Goal: Task Accomplishment & Management: Use online tool/utility

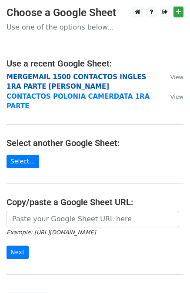
click at [78, 75] on strong "MERGEMAIL 1500 CONTACTOS INGLES 1RA PARTE JOAN" at bounding box center [76, 82] width 139 height 18
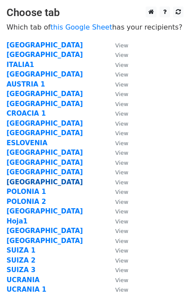
click at [20, 179] on strong "[GEOGRAPHIC_DATA]" at bounding box center [45, 182] width 76 height 8
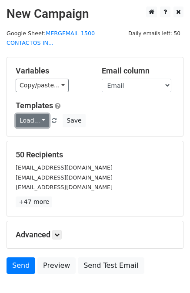
click at [33, 114] on link "Load..." at bounding box center [32, 120] width 33 height 13
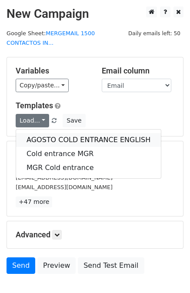
click at [49, 133] on link "AGOSTO COLD ENTRANCE ENGLISH" at bounding box center [88, 140] width 145 height 14
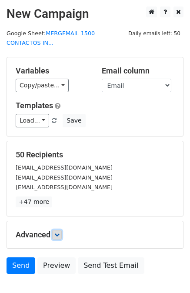
click at [57, 232] on icon at bounding box center [56, 234] width 5 height 5
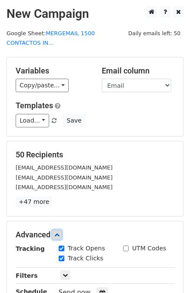
click at [57, 232] on icon at bounding box center [56, 234] width 5 height 5
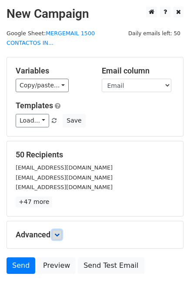
scroll to position [43, 0]
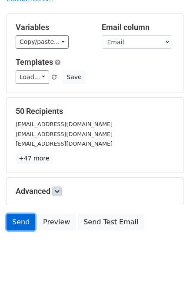
click at [23, 214] on link "Send" at bounding box center [21, 222] width 29 height 17
